Goal: Information Seeking & Learning: Understand process/instructions

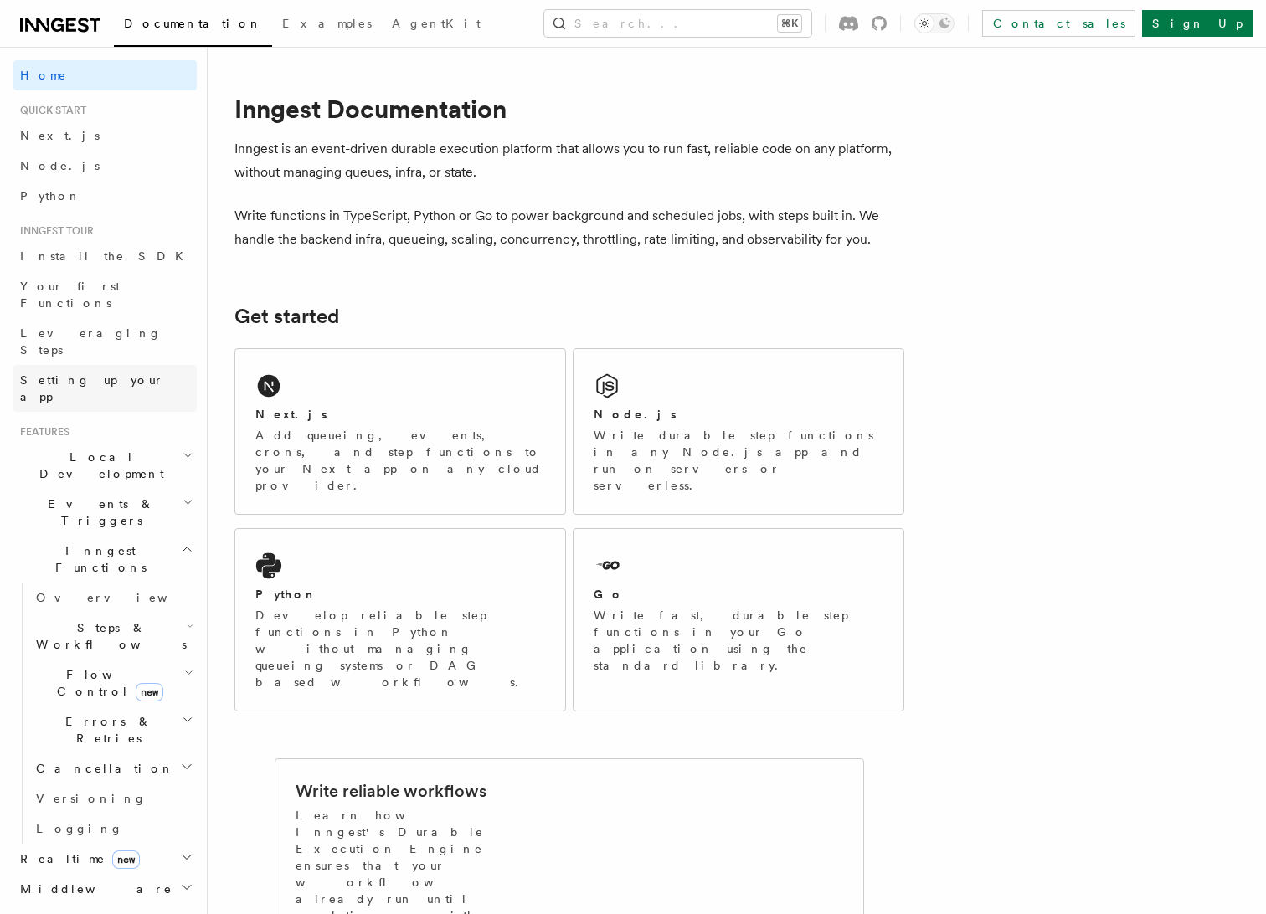
click at [91, 372] on span "Setting up your app" at bounding box center [108, 388] width 177 height 33
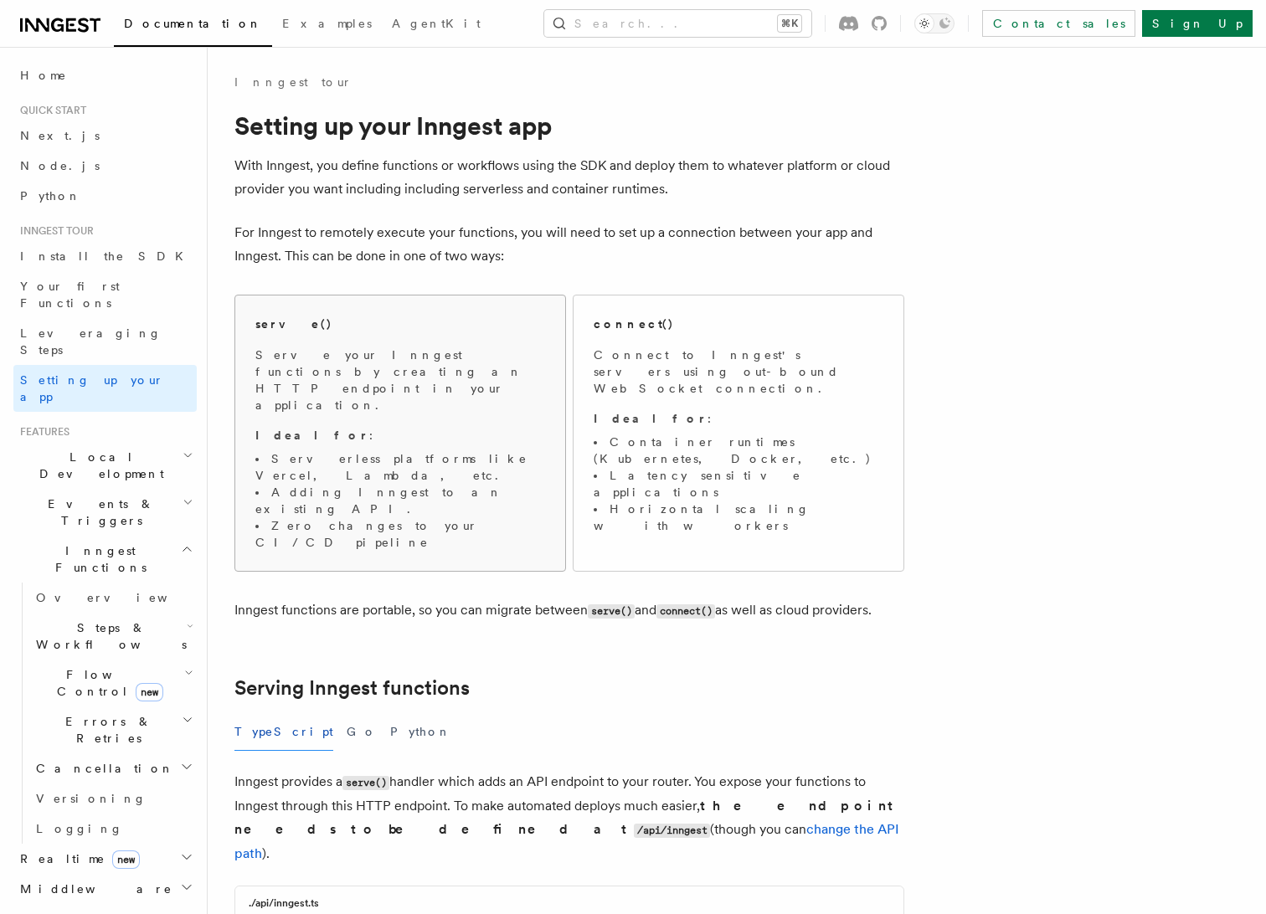
click at [429, 484] on li "Adding Inngest to an existing API." at bounding box center [400, 500] width 290 height 33
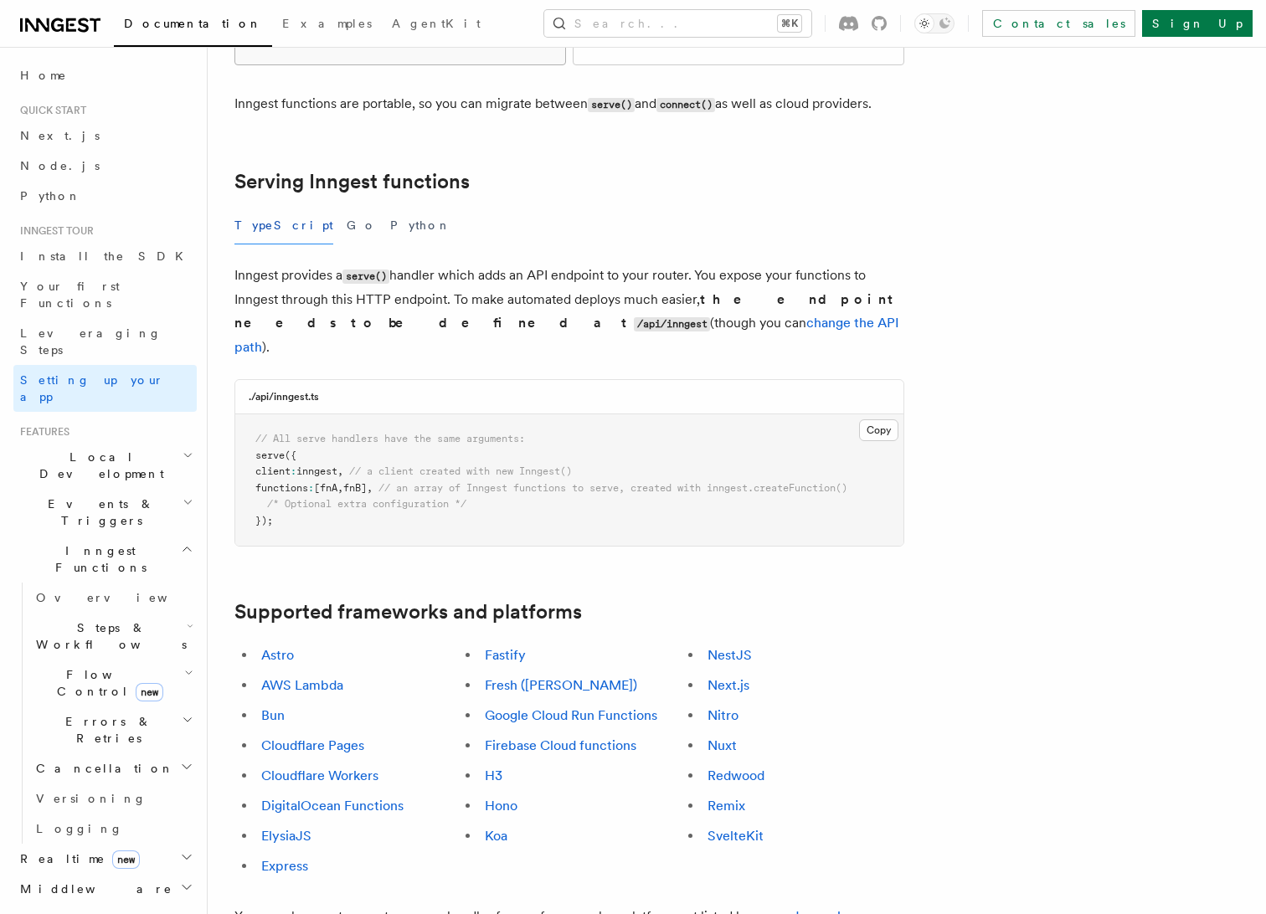
scroll to position [512, 0]
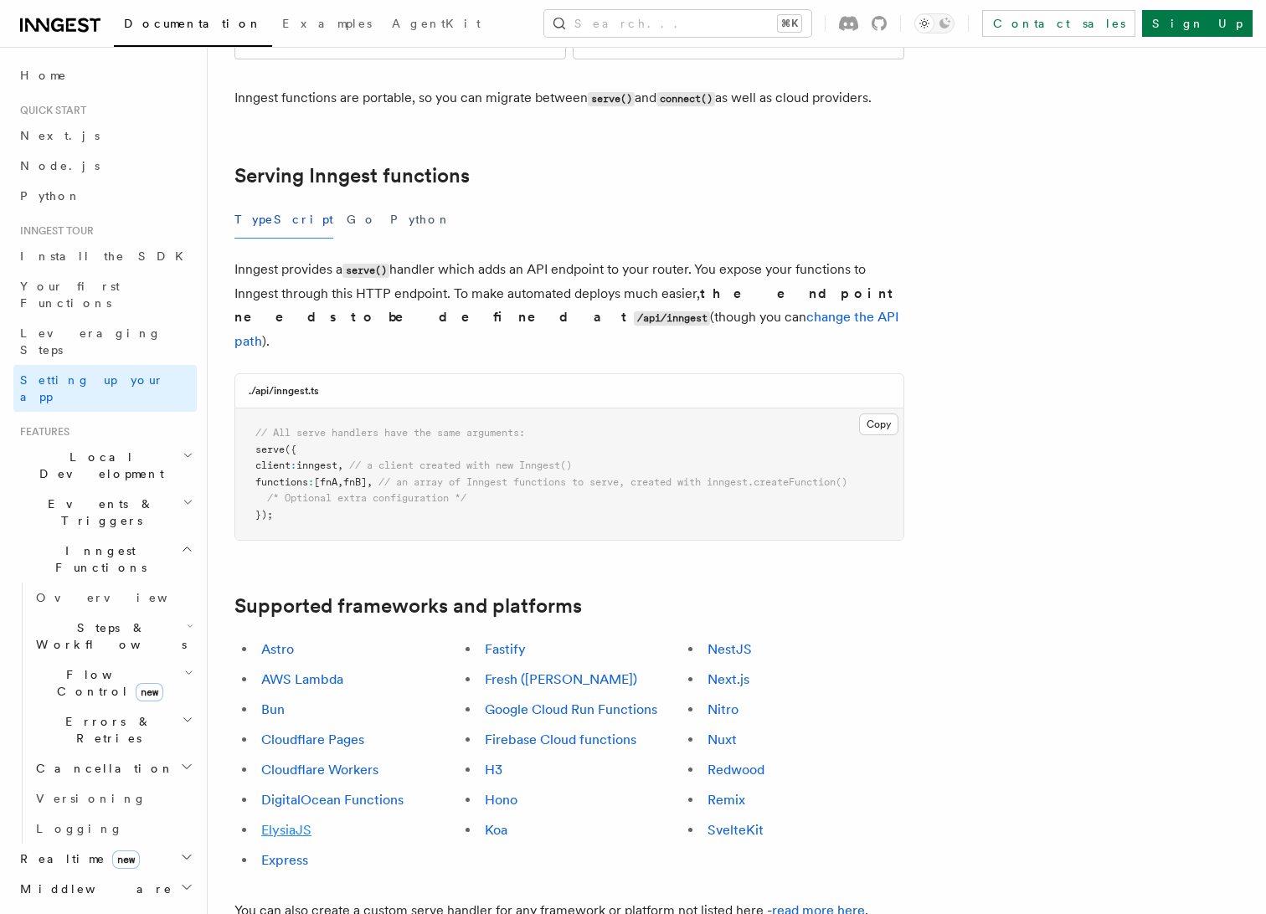
click at [295, 822] on link "ElysiaJS" at bounding box center [286, 830] width 50 height 16
click at [310, 792] on link "DigitalOcean Functions" at bounding box center [332, 800] width 142 height 16
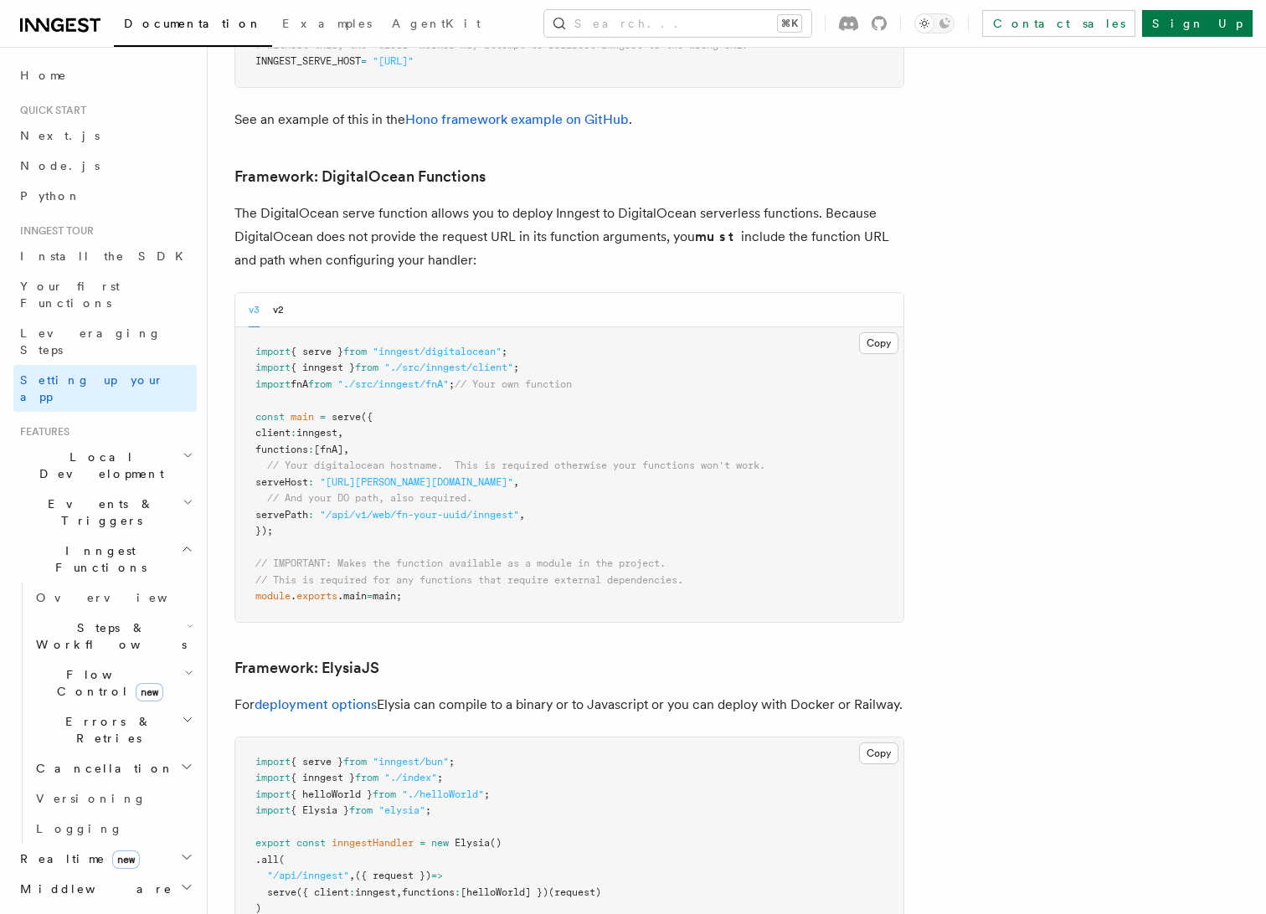
scroll to position [3832, 0]
click at [340, 656] on link "Framework: ElysiaJS" at bounding box center [306, 667] width 145 height 23
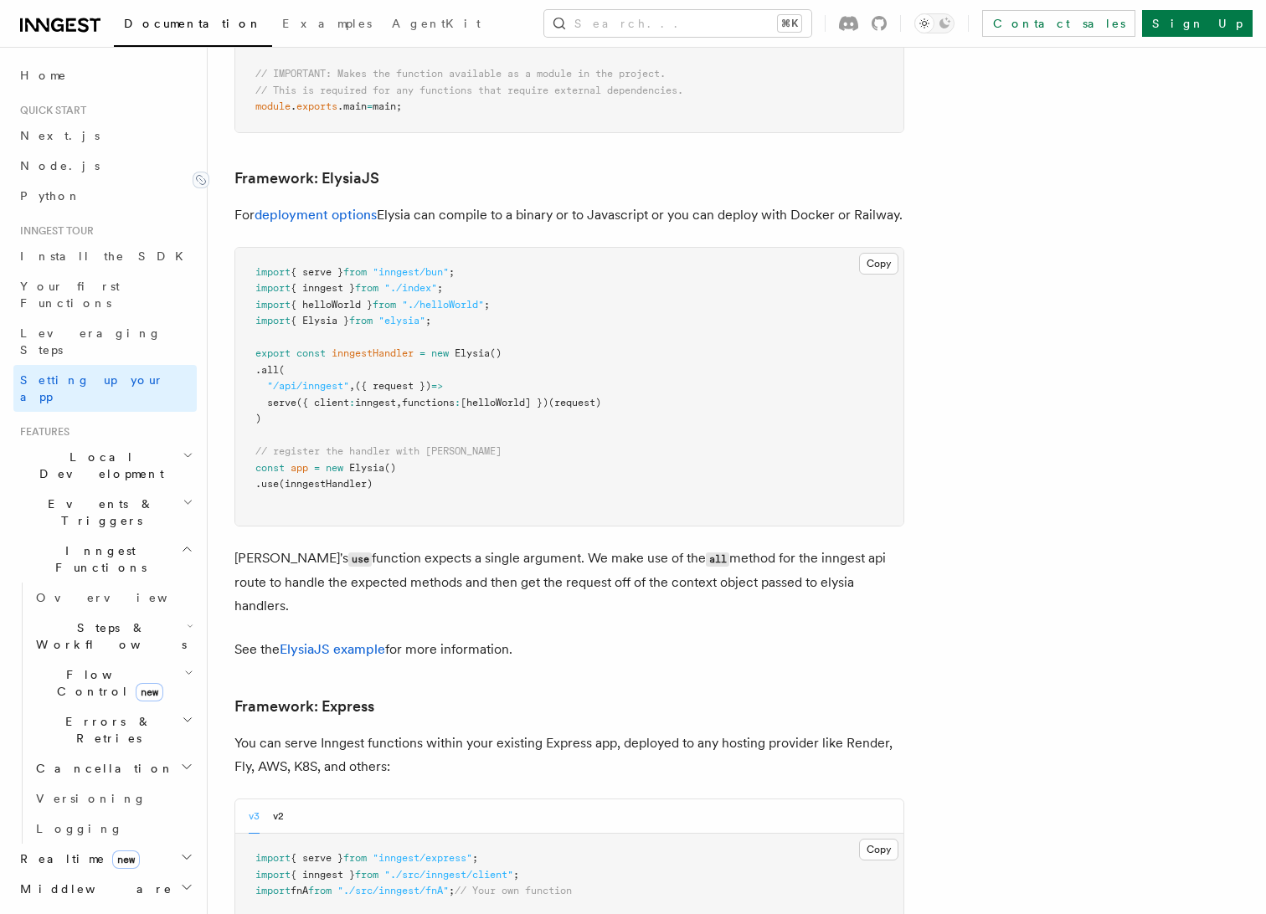
scroll to position [4323, 0]
click at [586, 201] on p "For deployment options Elysia can compile to a binary or to Javascript or you c…" at bounding box center [569, 212] width 670 height 23
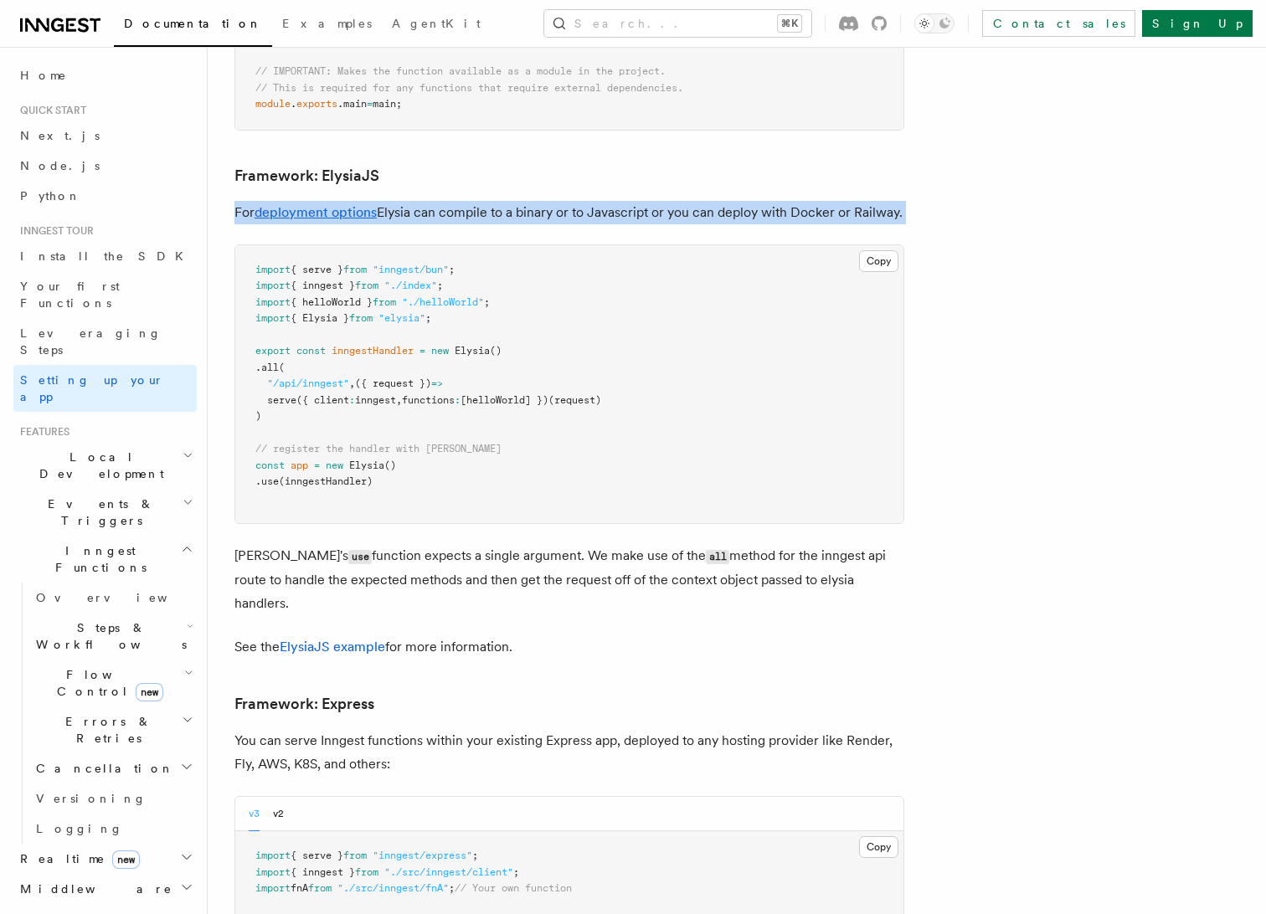
click at [586, 201] on p "For deployment options Elysia can compile to a binary or to Javascript or you c…" at bounding box center [569, 212] width 670 height 23
click at [646, 201] on p "For deployment options Elysia can compile to a binary or to Javascript or you c…" at bounding box center [569, 212] width 670 height 23
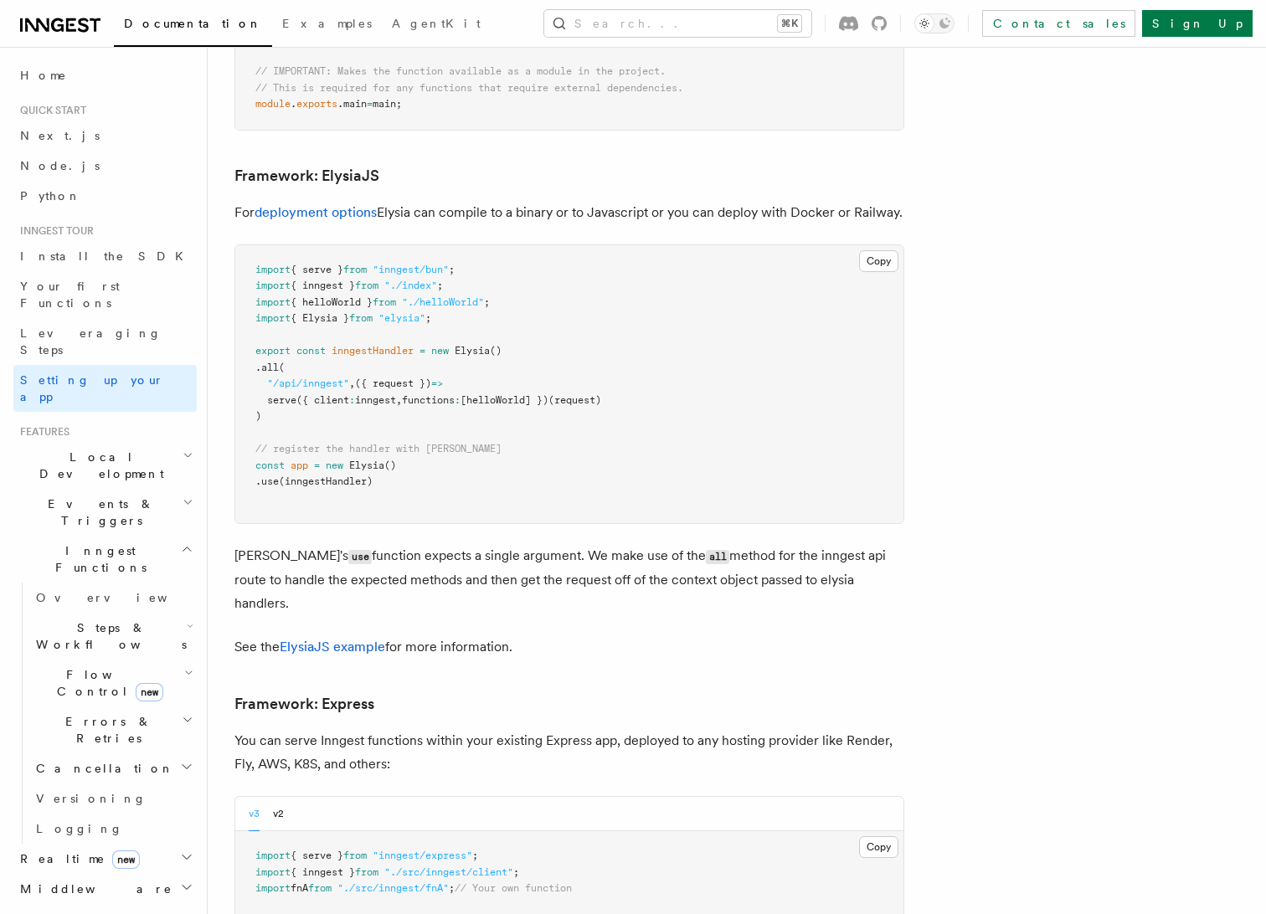
click at [646, 201] on p "For deployment options Elysia can compile to a binary or to Javascript or you c…" at bounding box center [569, 212] width 670 height 23
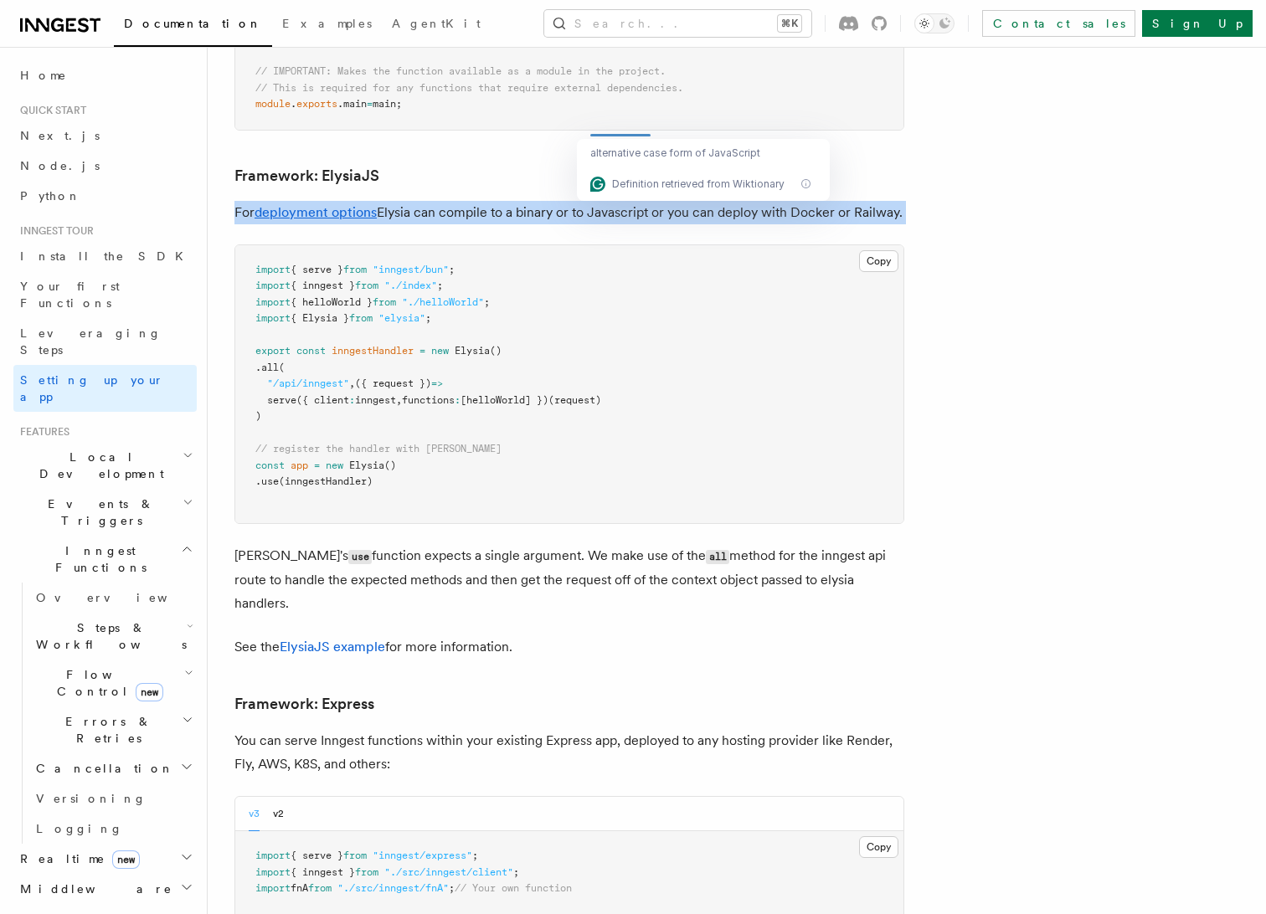
click at [764, 201] on p "For deployment options Elysia can compile to a binary or to Javascript or you c…" at bounding box center [569, 212] width 670 height 23
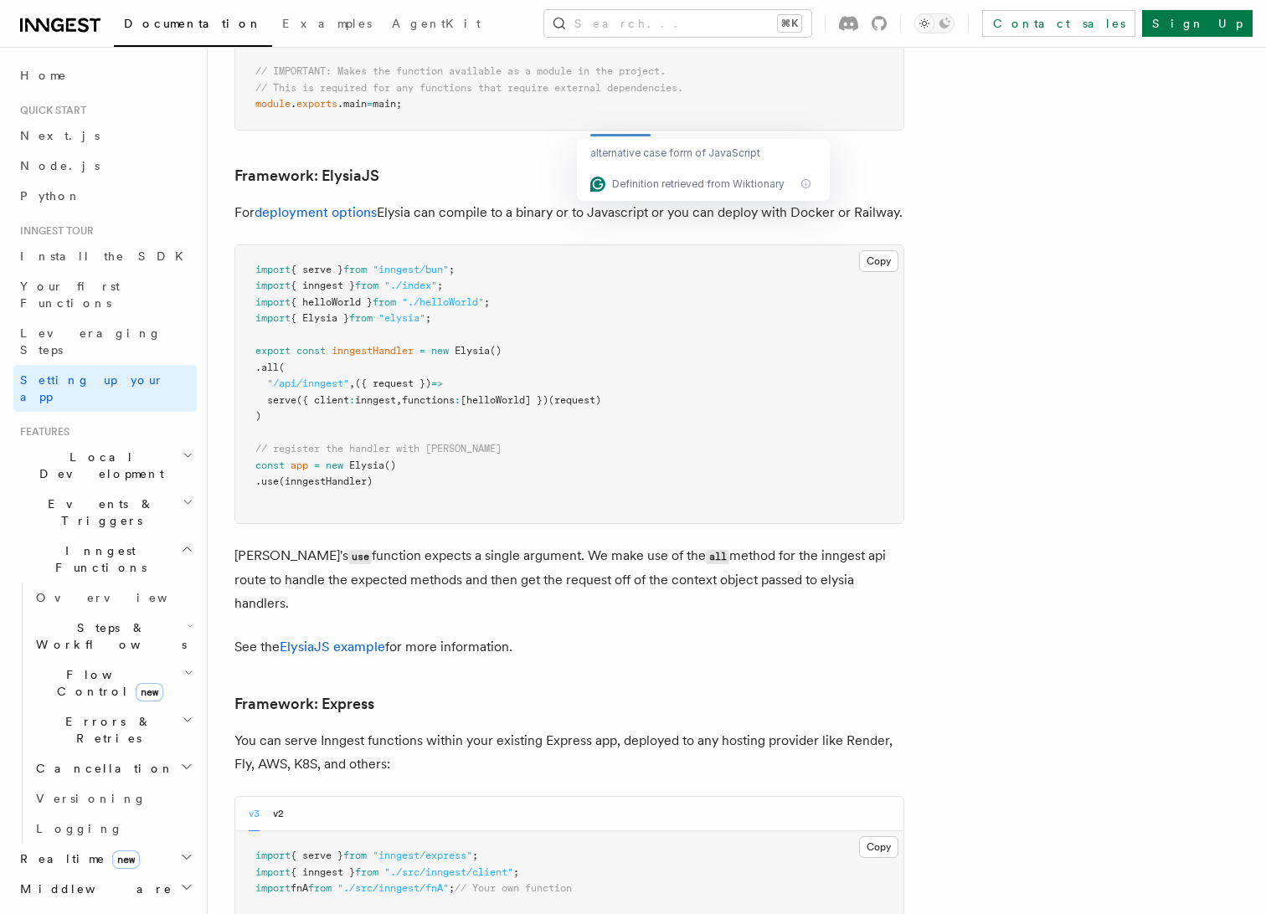
click at [764, 201] on p "For deployment options Elysia can compile to a binary or to Javascript or you c…" at bounding box center [569, 212] width 670 height 23
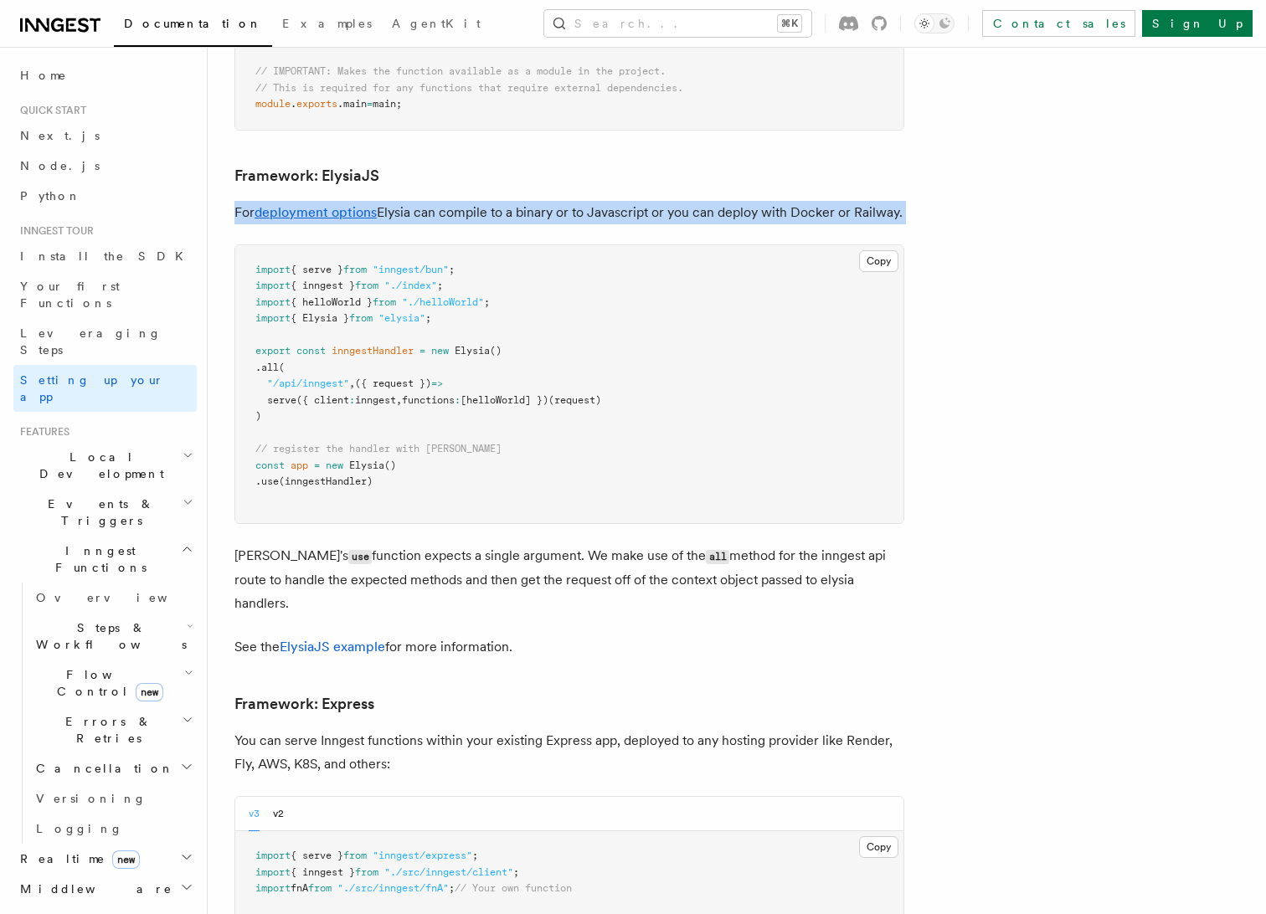
click at [893, 201] on p "For deployment options Elysia can compile to a binary or to Javascript or you c…" at bounding box center [569, 212] width 670 height 23
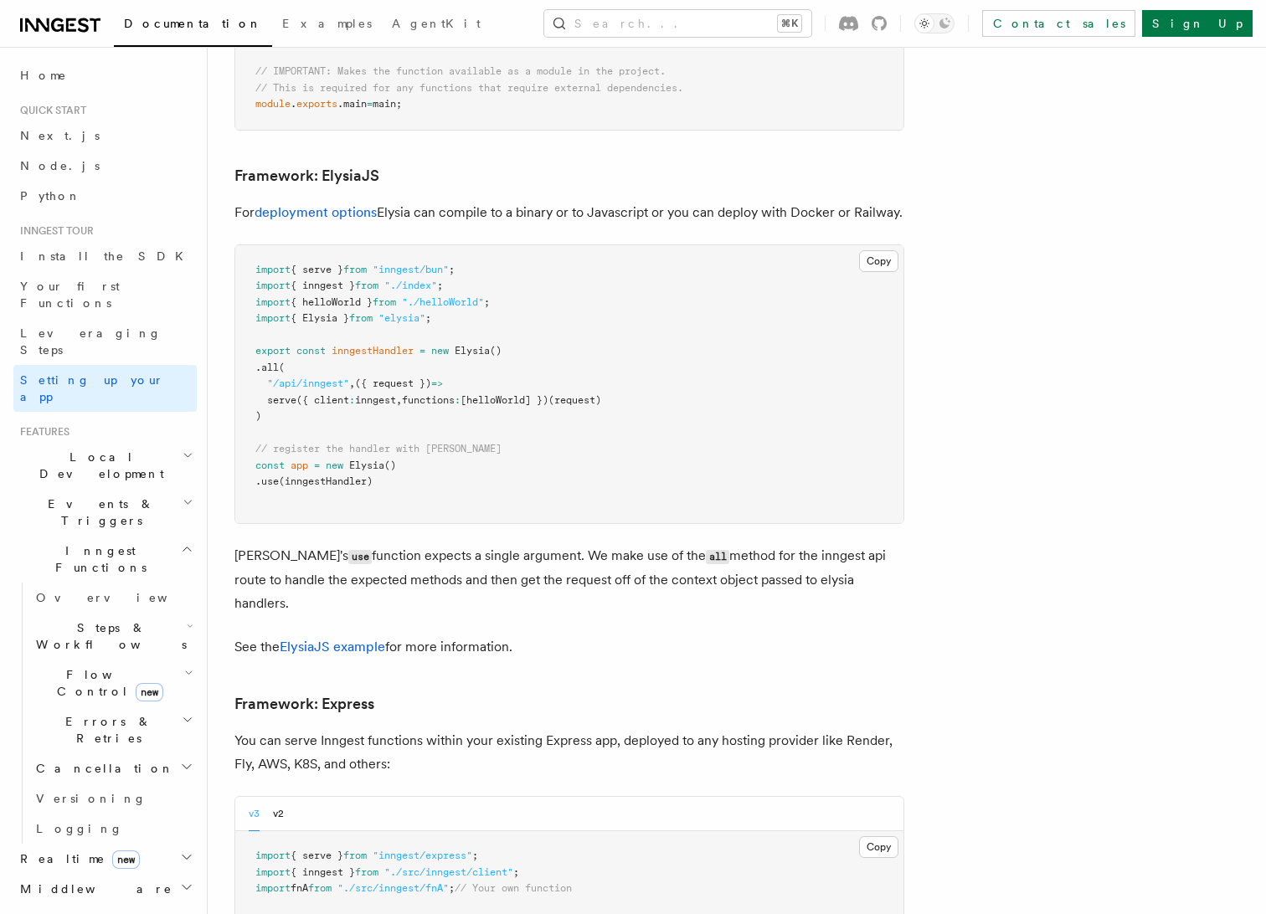
click at [893, 201] on p "For deployment options Elysia can compile to a binary or to Javascript or you c…" at bounding box center [569, 212] width 670 height 23
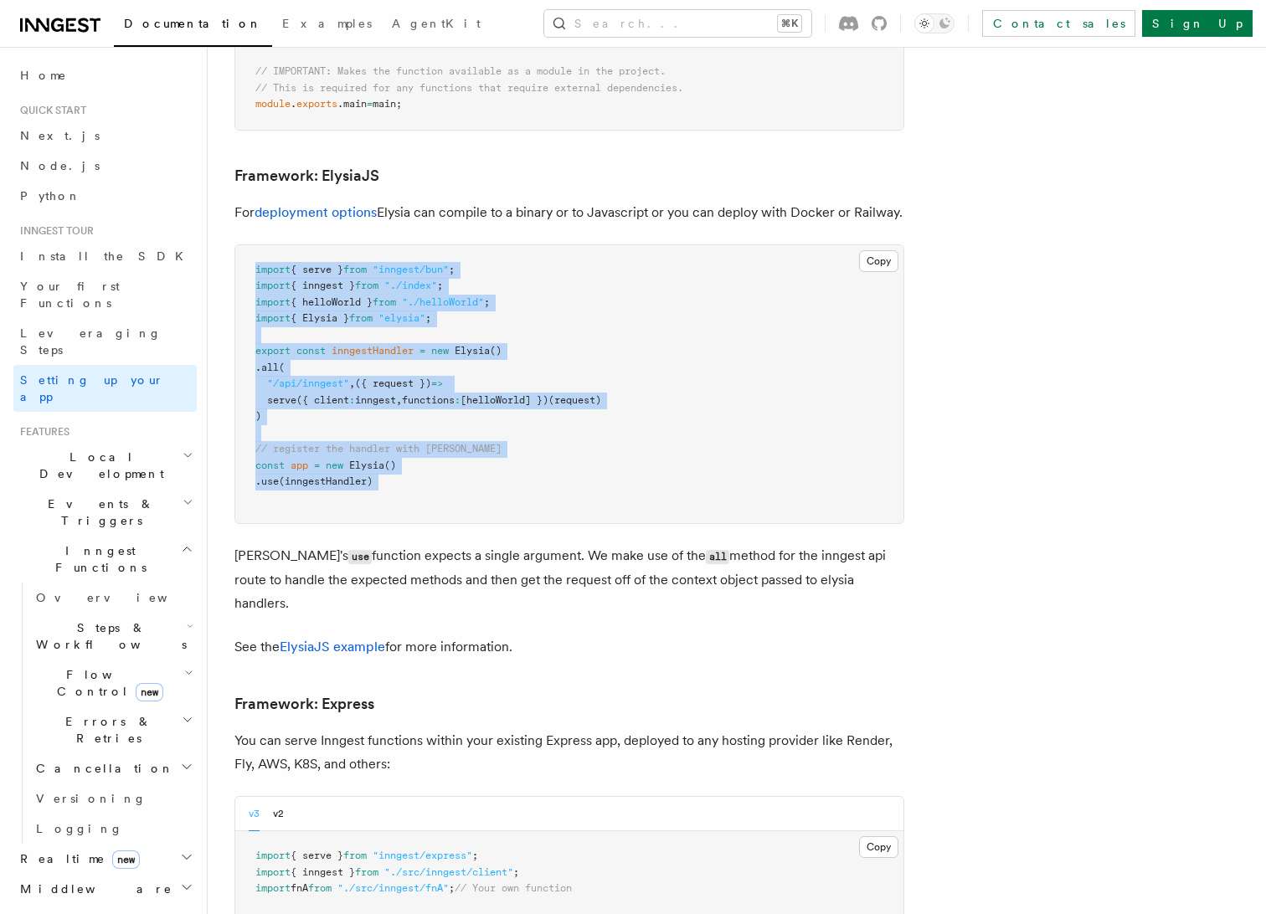
drag, startPoint x: 471, startPoint y: 162, endPoint x: 566, endPoint y: 440, distance: 293.7
click at [564, 434] on pre "import { serve } from "inngest/bun" ; import { inngest } from "./index" ; impor…" at bounding box center [569, 384] width 668 height 279
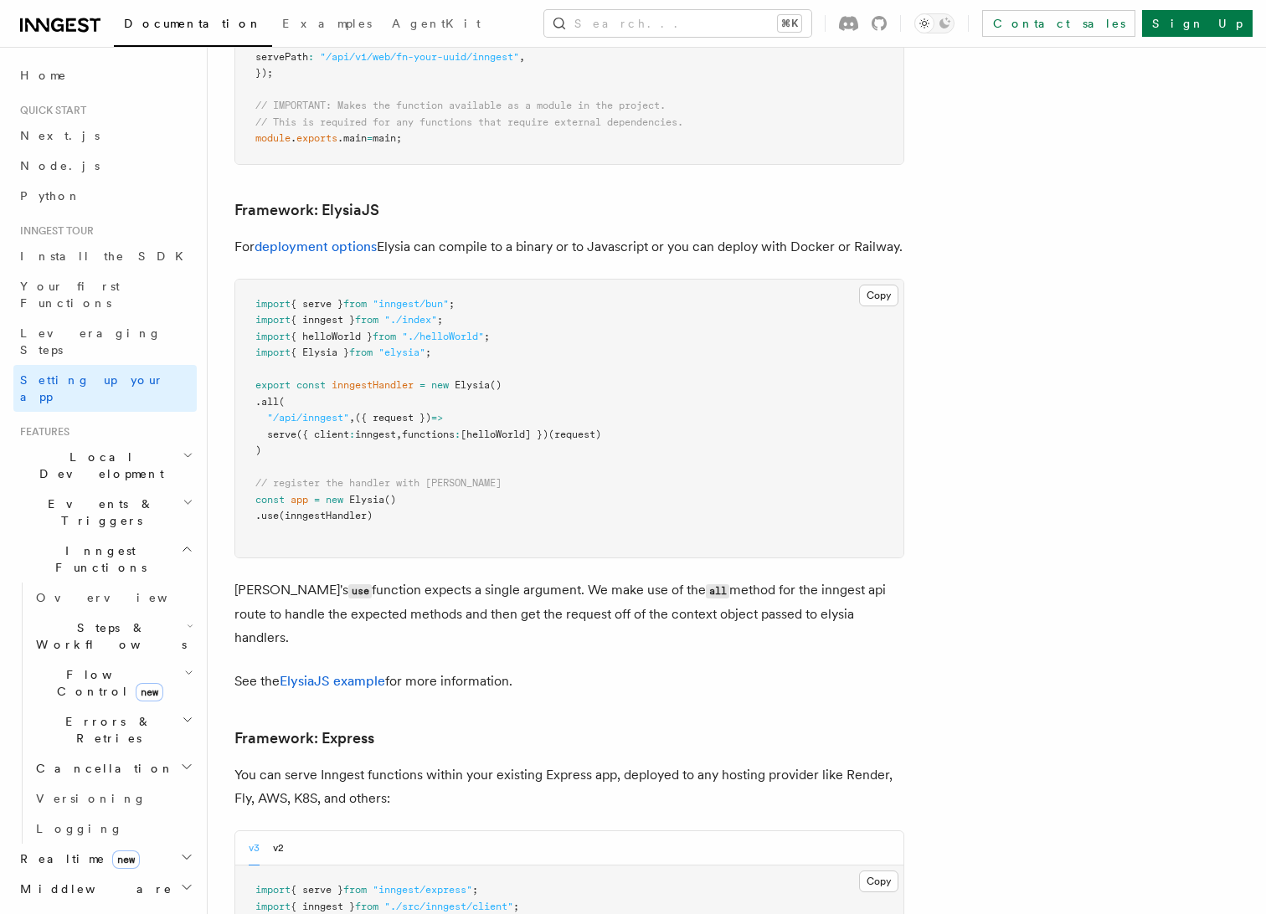
scroll to position [4295, 0]
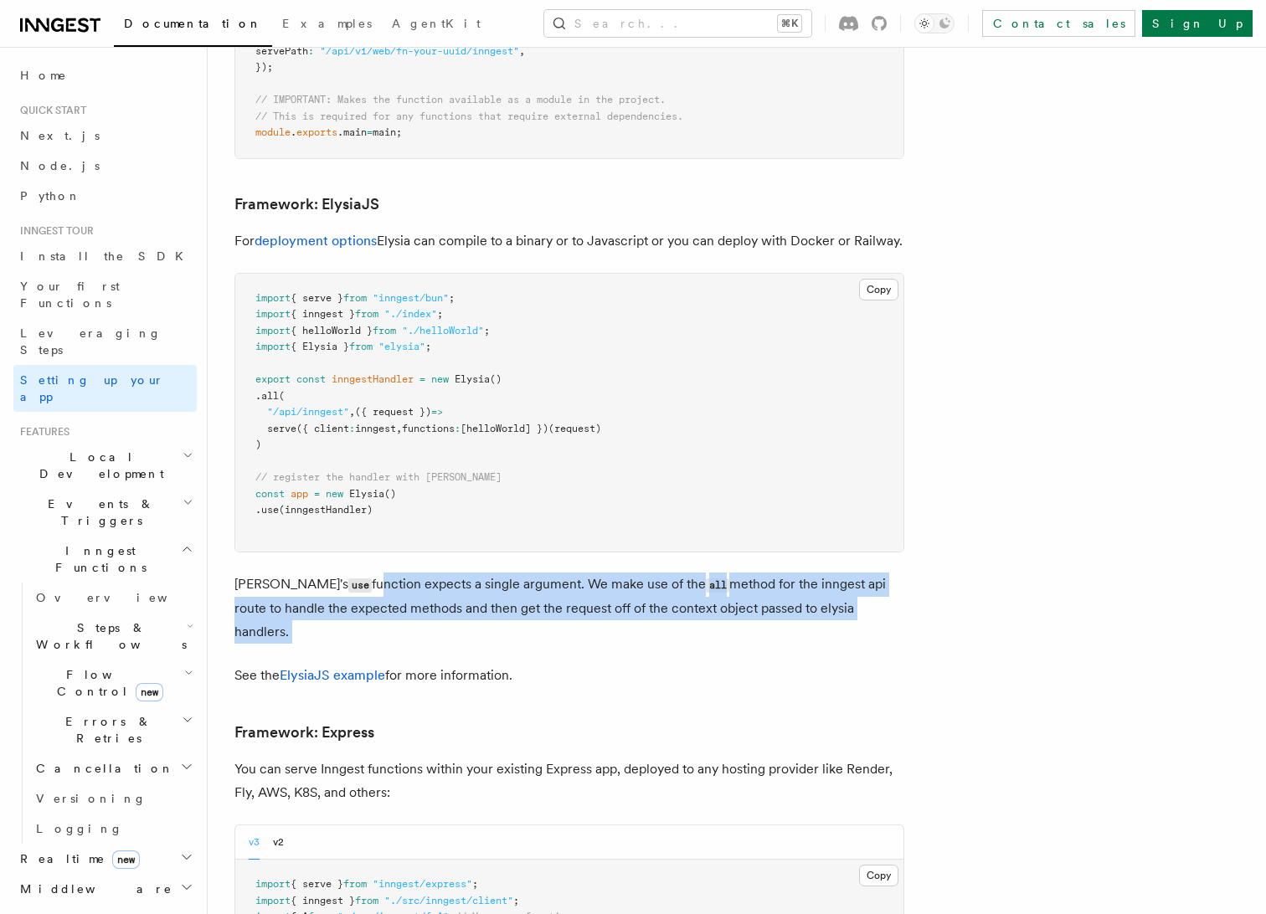
drag, startPoint x: 311, startPoint y: 499, endPoint x: 646, endPoint y: 542, distance: 338.5
drag, startPoint x: 468, startPoint y: 492, endPoint x: 562, endPoint y: 537, distance: 104.1
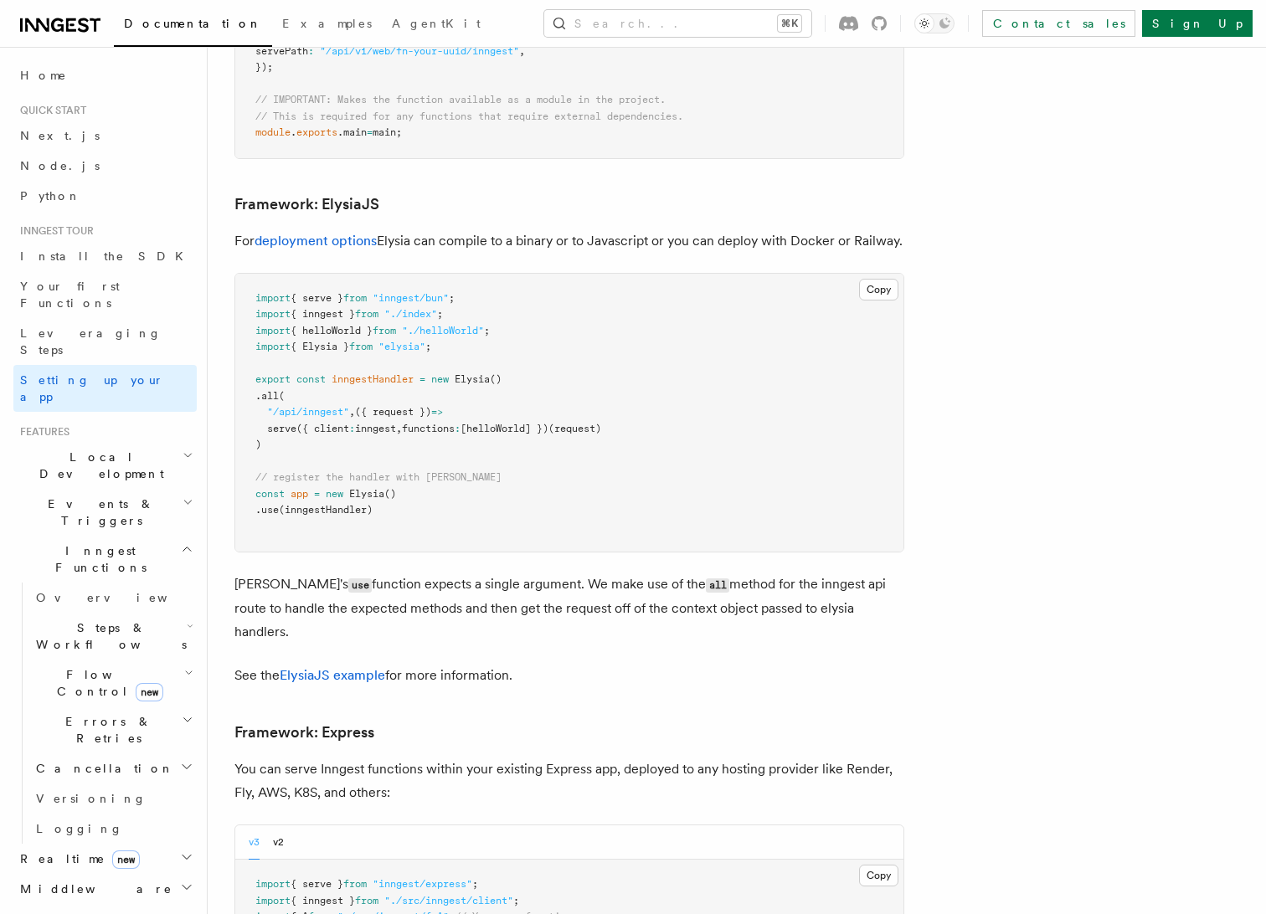
click at [595, 573] on p "[PERSON_NAME]'s use function expects a single argument. We make use of the all …" at bounding box center [569, 608] width 670 height 71
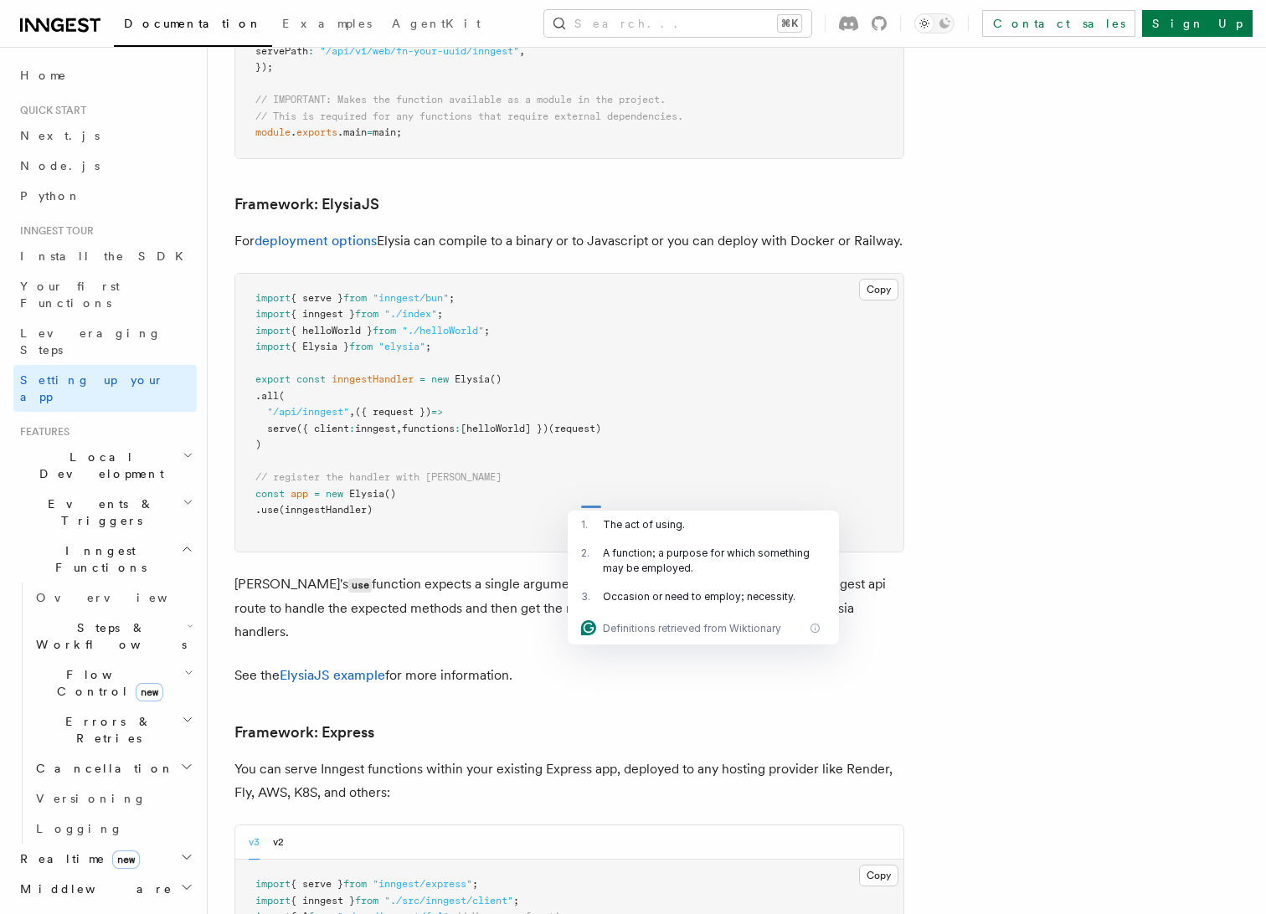
click at [595, 573] on p "[PERSON_NAME]'s use function expects a single argument. We make use of the all …" at bounding box center [569, 608] width 670 height 71
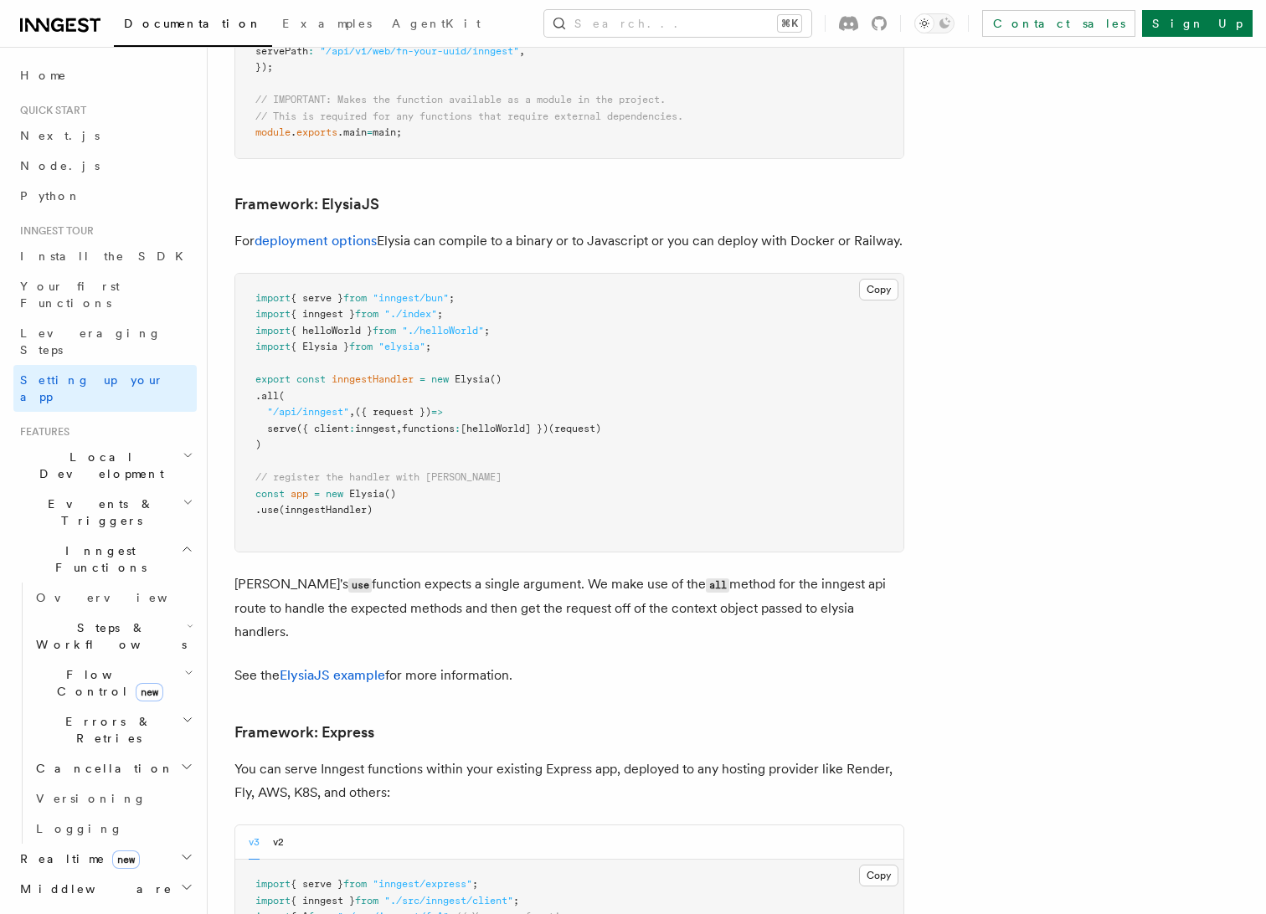
click at [595, 573] on p "[PERSON_NAME]'s use function expects a single argument. We make use of the all …" at bounding box center [569, 608] width 670 height 71
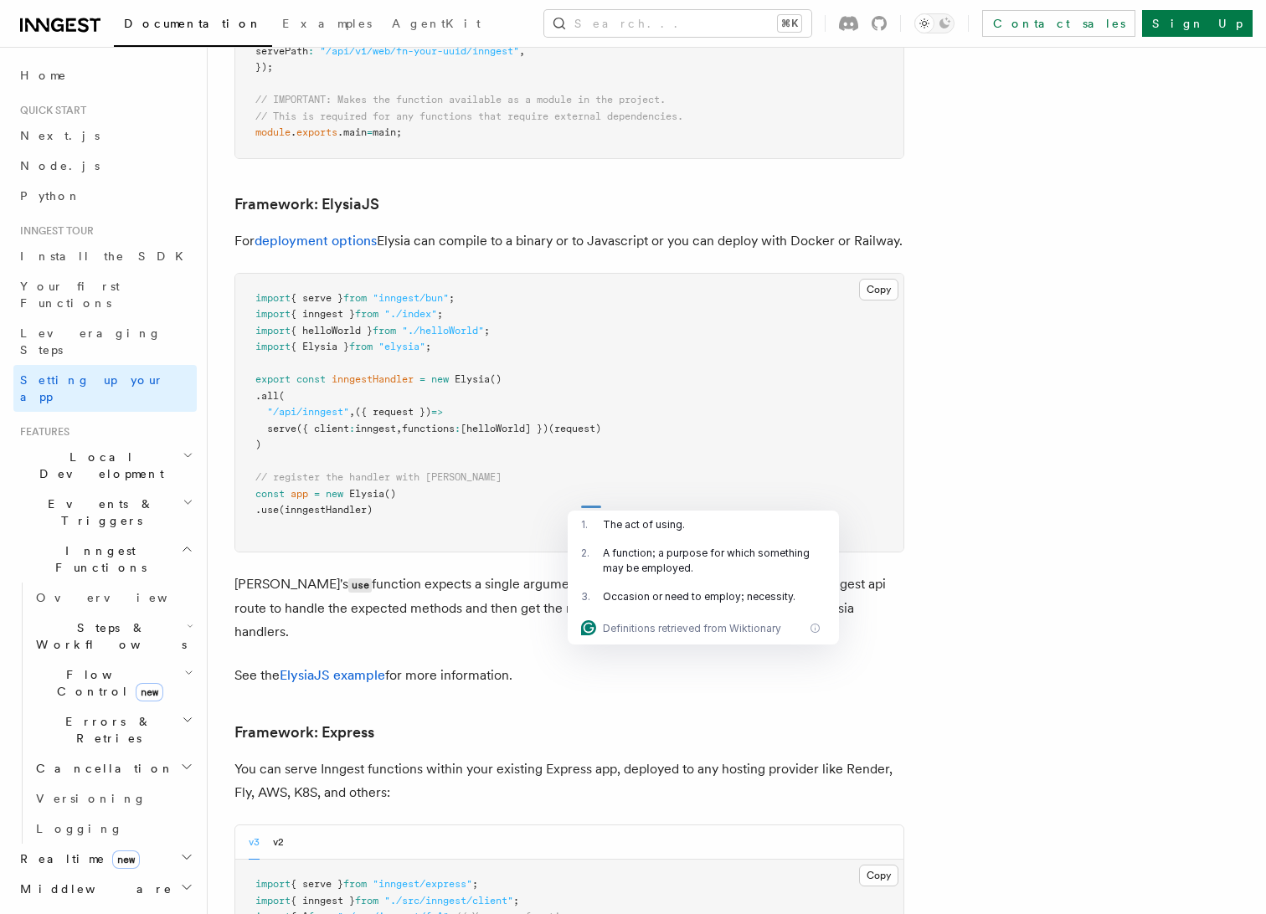
click at [595, 573] on p "[PERSON_NAME]'s use function expects a single argument. We make use of the all …" at bounding box center [569, 608] width 670 height 71
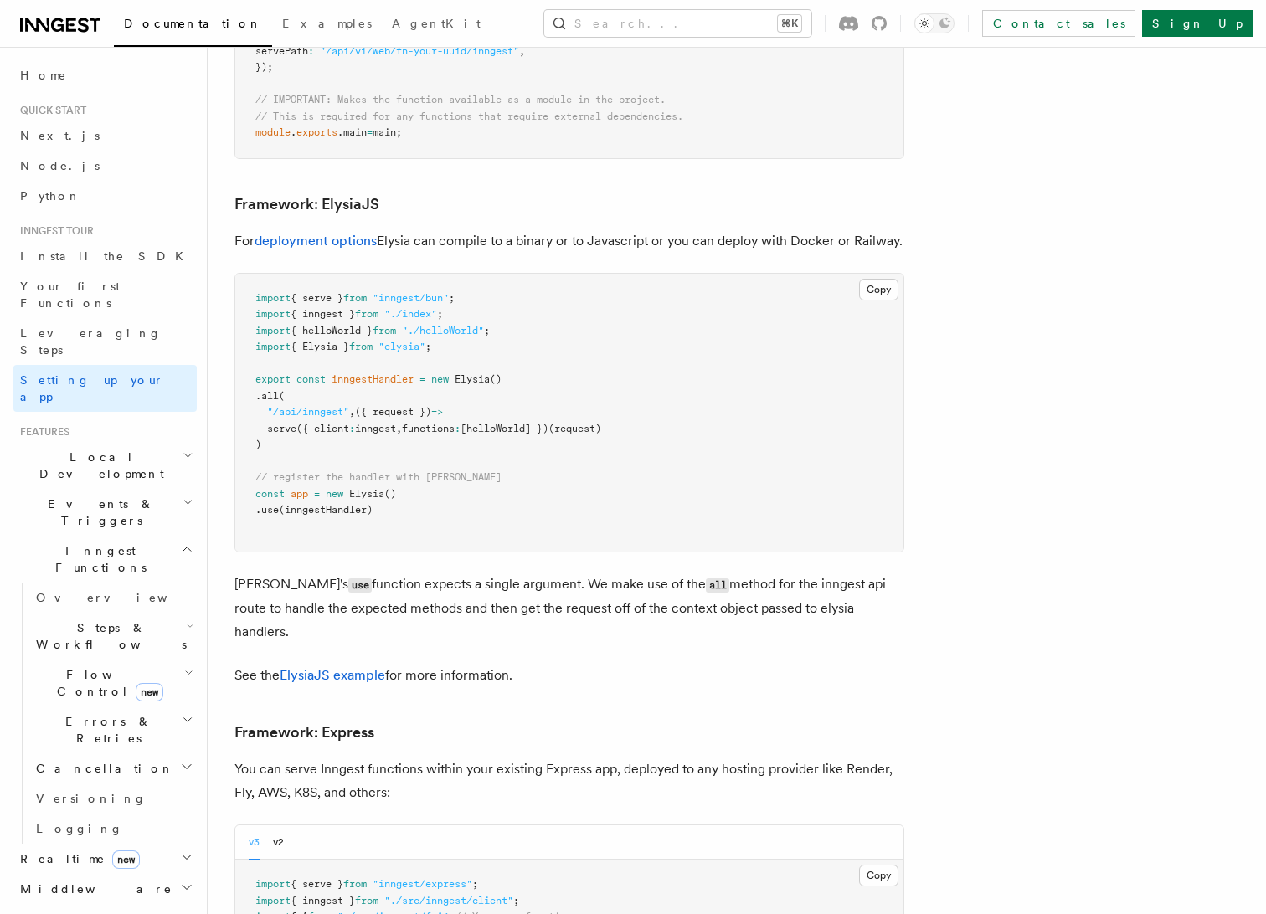
click at [595, 573] on p "[PERSON_NAME]'s use function expects a single argument. We make use of the all …" at bounding box center [569, 608] width 670 height 71
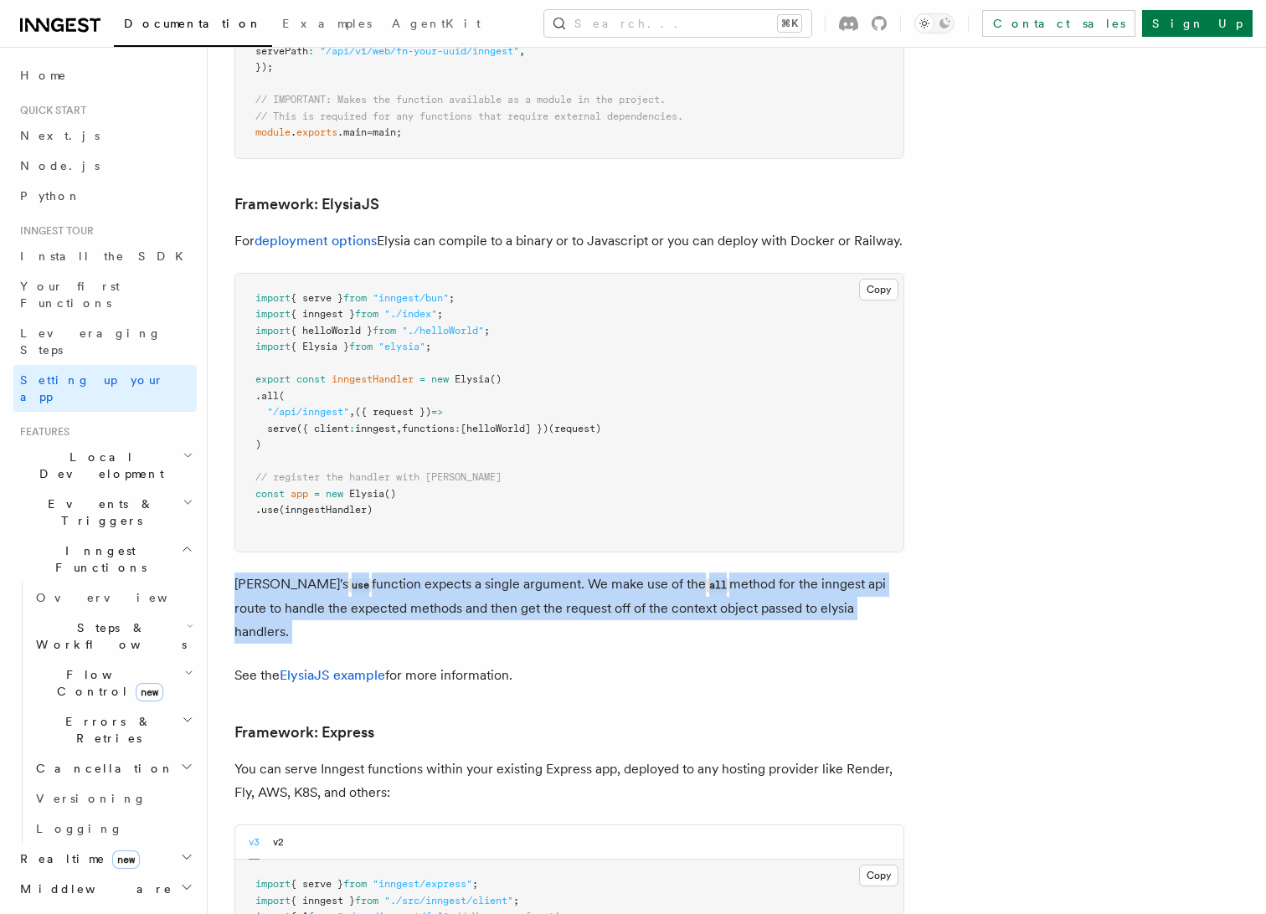
click at [595, 573] on p "[PERSON_NAME]'s use function expects a single argument. We make use of the all …" at bounding box center [569, 608] width 670 height 71
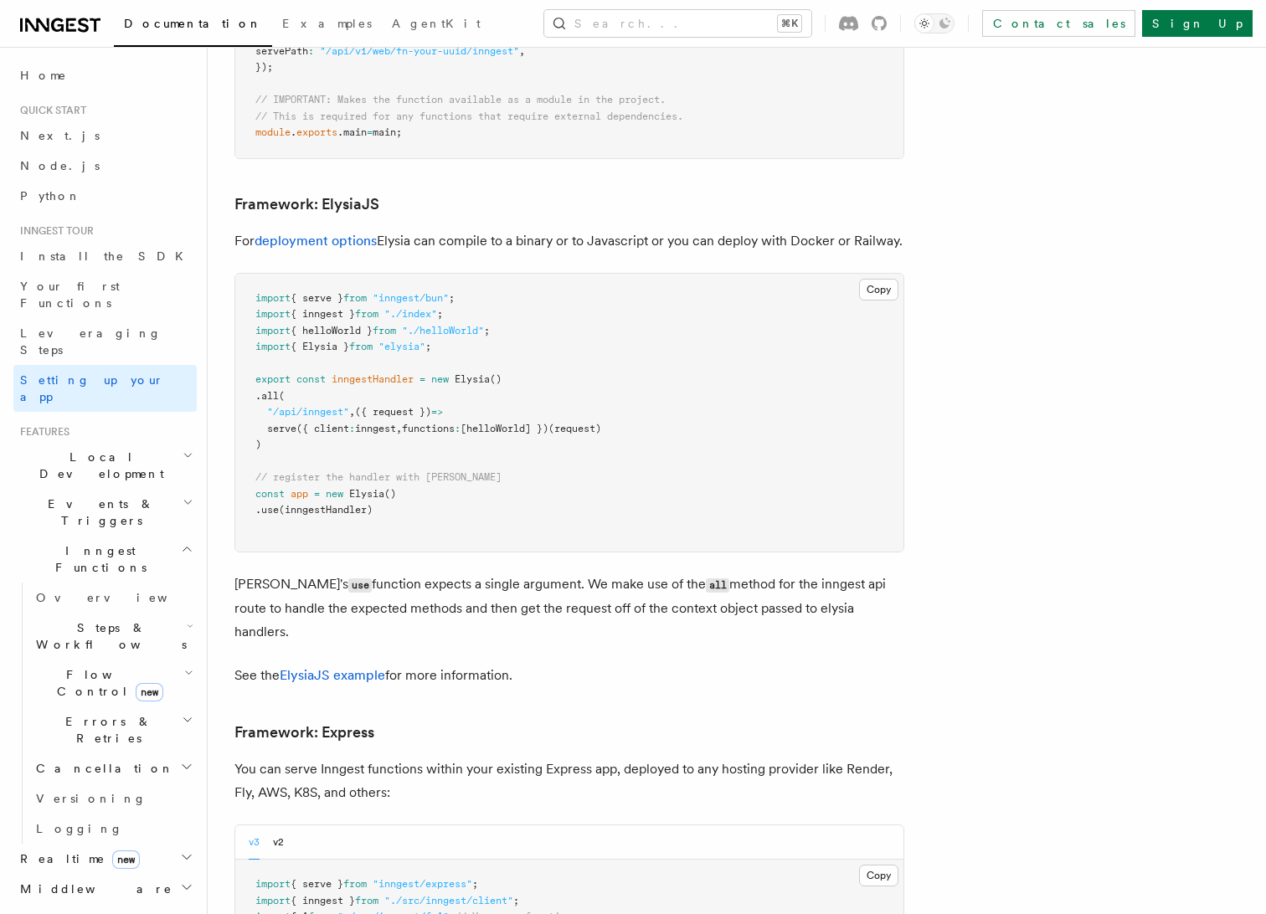
click at [595, 573] on p "[PERSON_NAME]'s use function expects a single argument. We make use of the all …" at bounding box center [569, 608] width 670 height 71
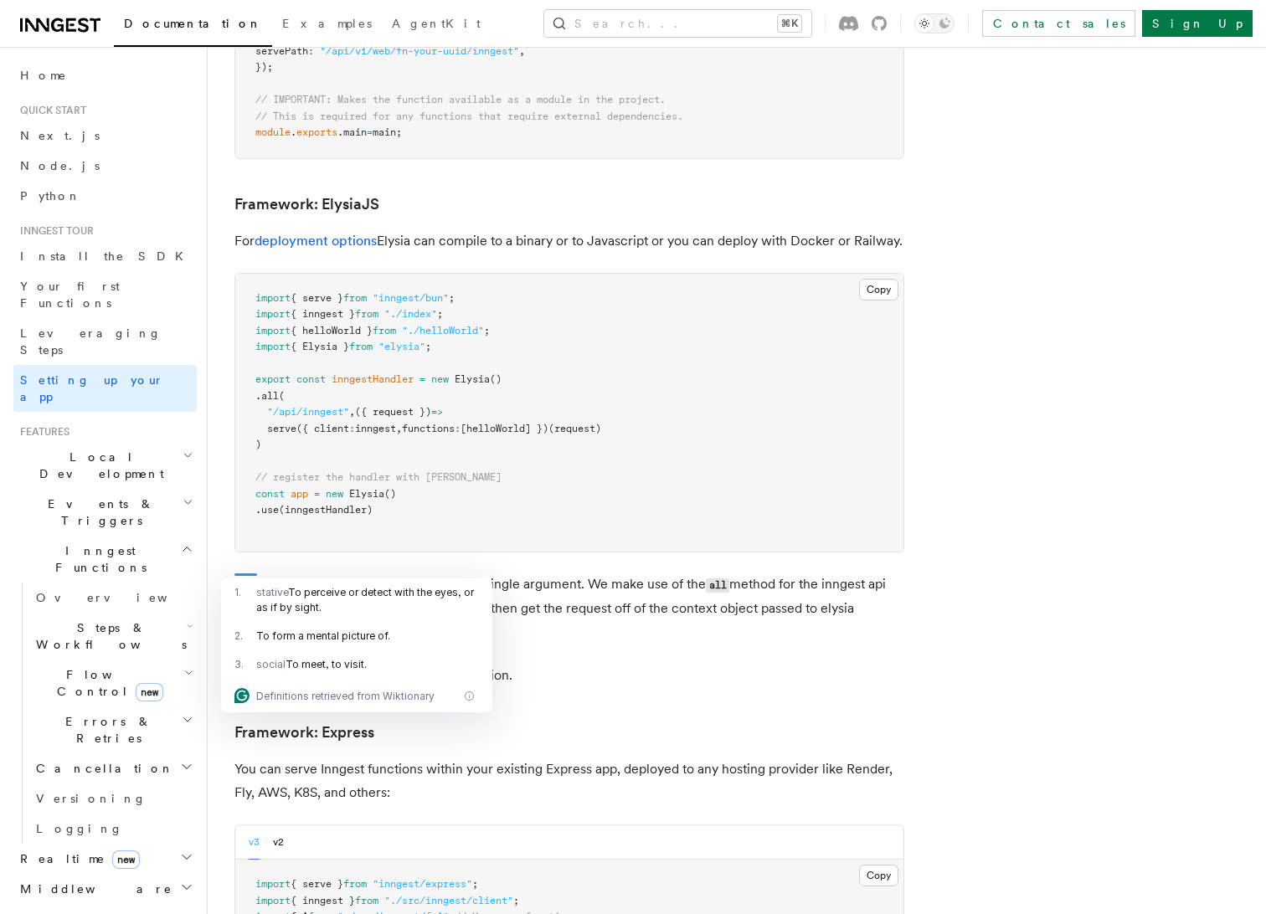
click at [544, 573] on p "[PERSON_NAME]'s use function expects a single argument. We make use of the all …" at bounding box center [569, 608] width 670 height 71
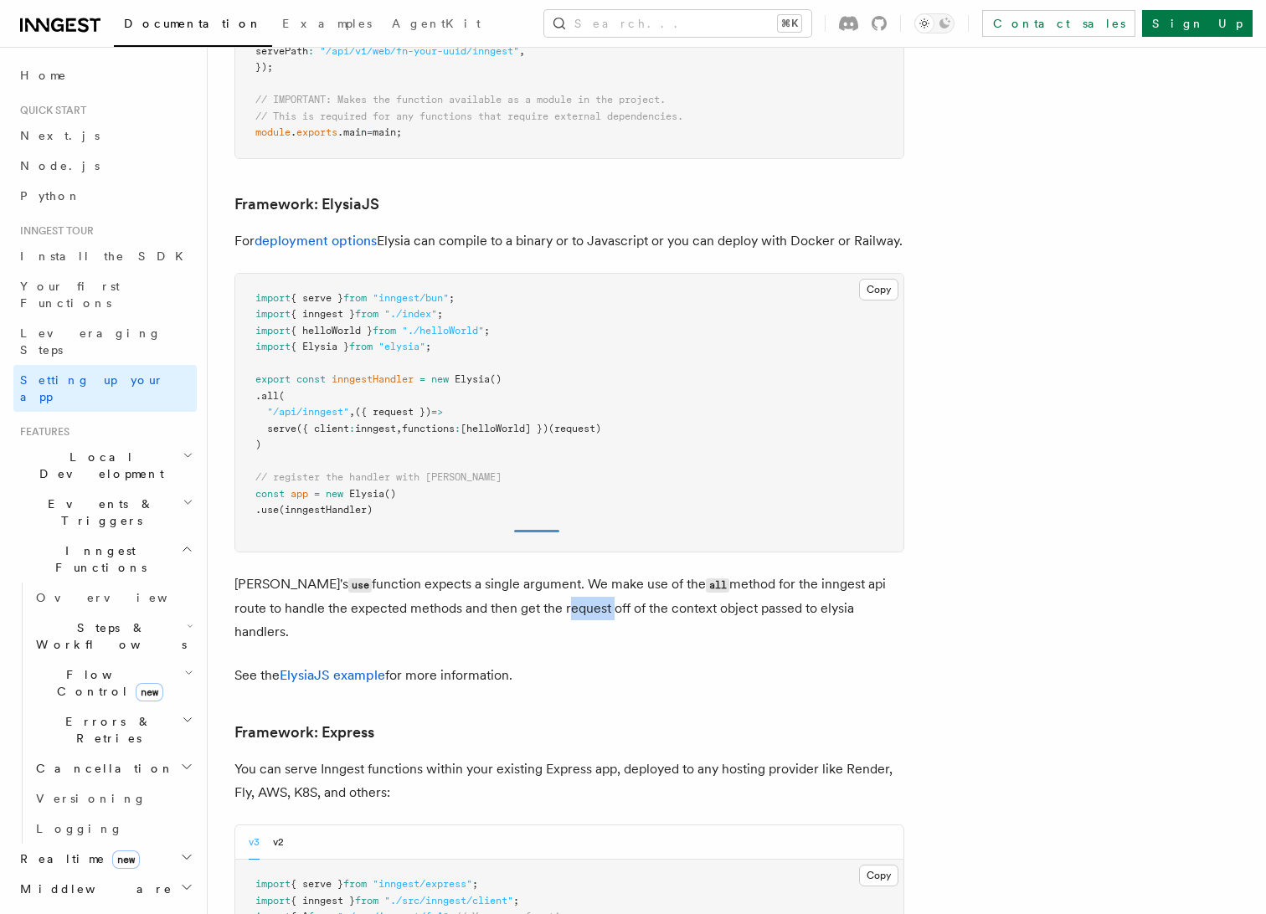
click at [544, 573] on p "[PERSON_NAME]'s use function expects a single argument. We make use of the all …" at bounding box center [569, 608] width 670 height 71
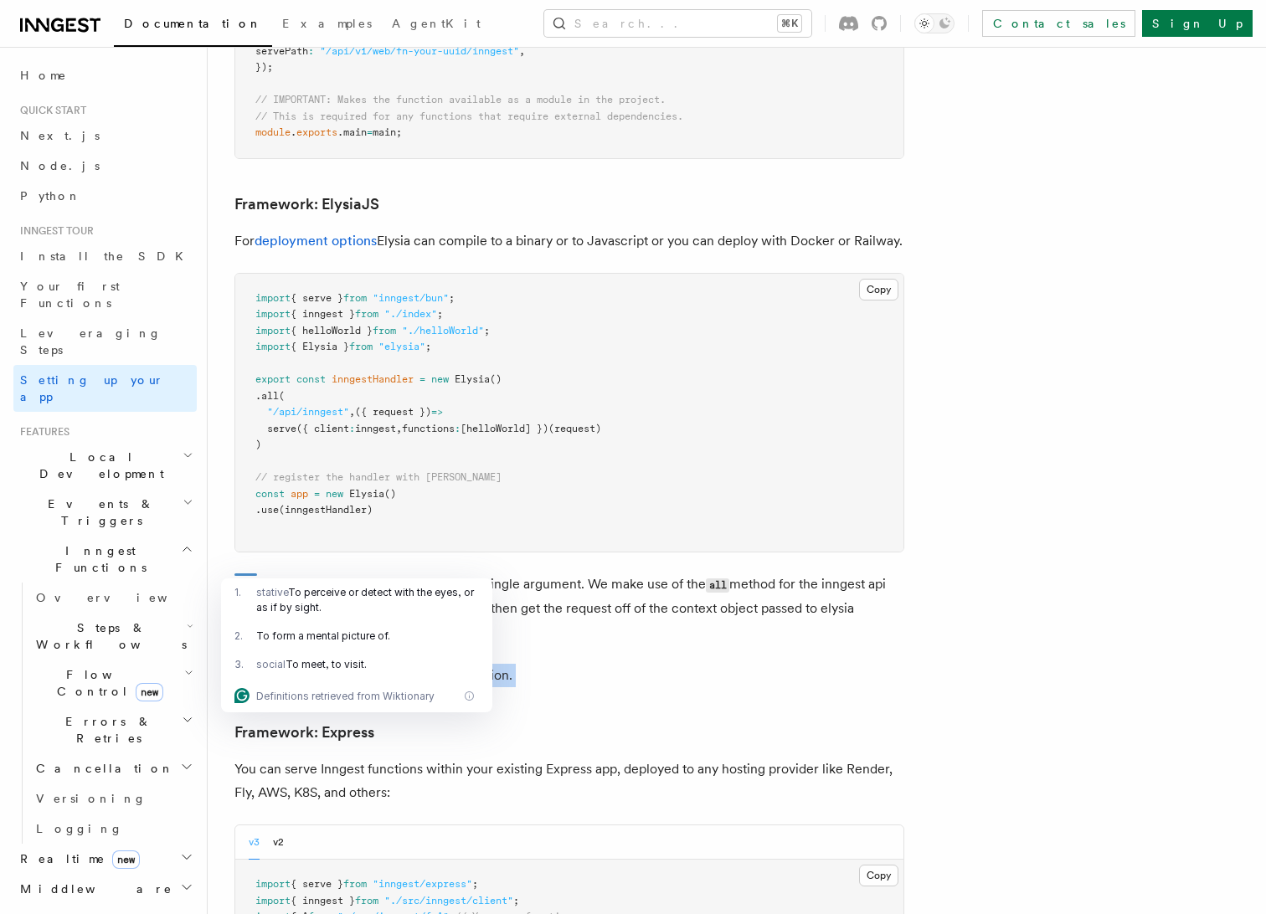
click at [596, 664] on p "See the ElysiaJS example for more information." at bounding box center [569, 675] width 670 height 23
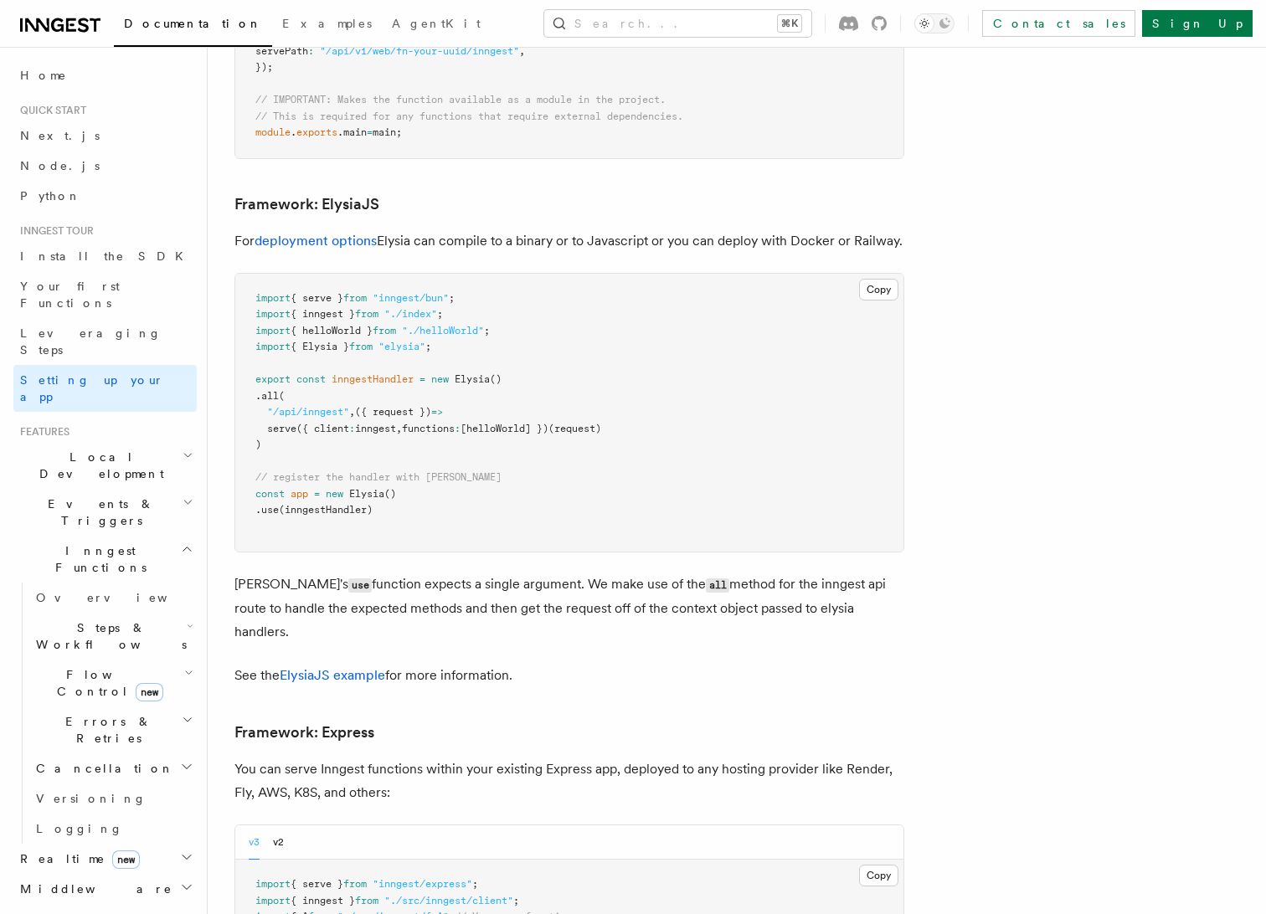
click at [596, 664] on p "See the ElysiaJS example for more information." at bounding box center [569, 675] width 670 height 23
click at [338, 667] on link "ElysiaJS example" at bounding box center [333, 675] width 106 height 16
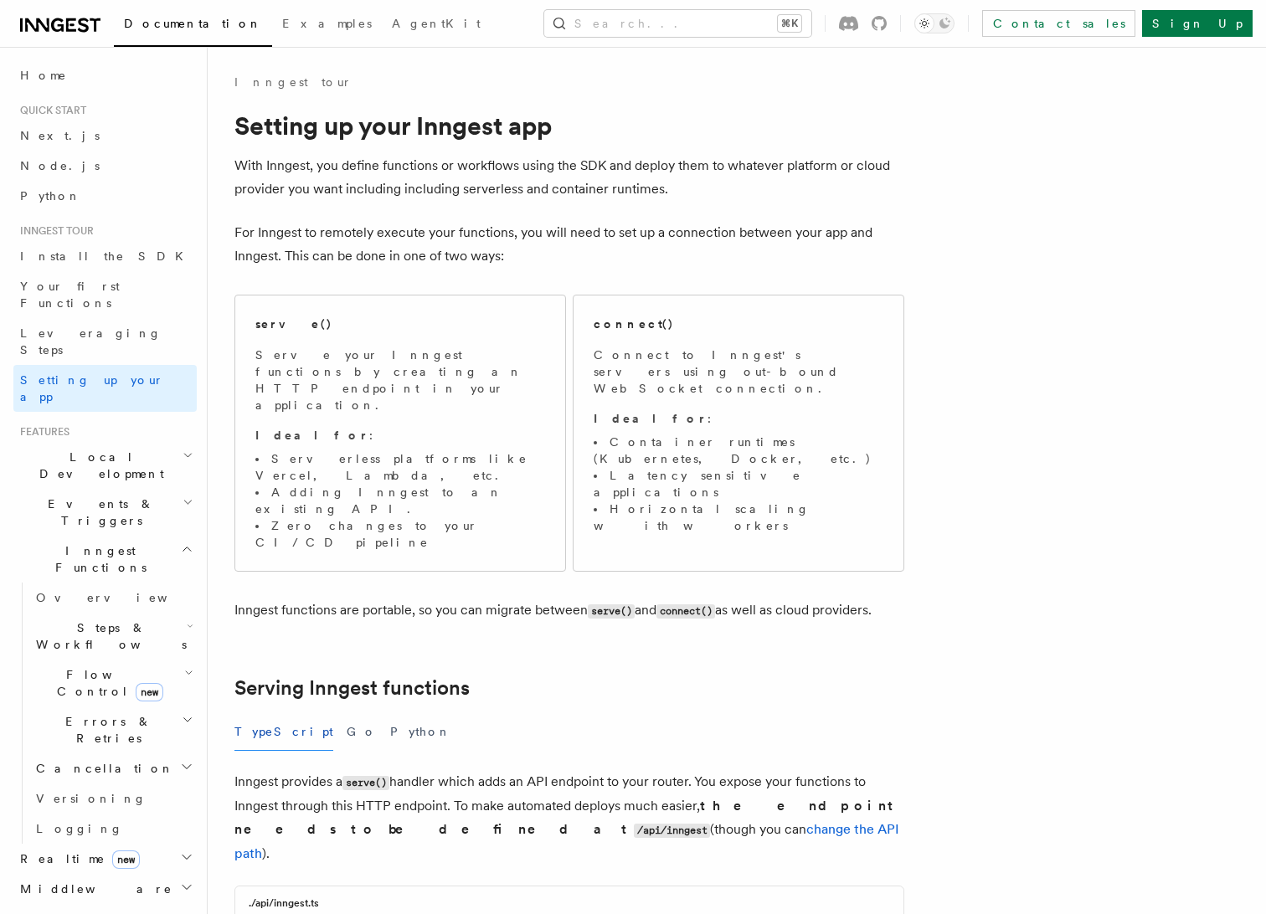
scroll to position [1888, 0]
